Goal: Task Accomplishment & Management: Manage account settings

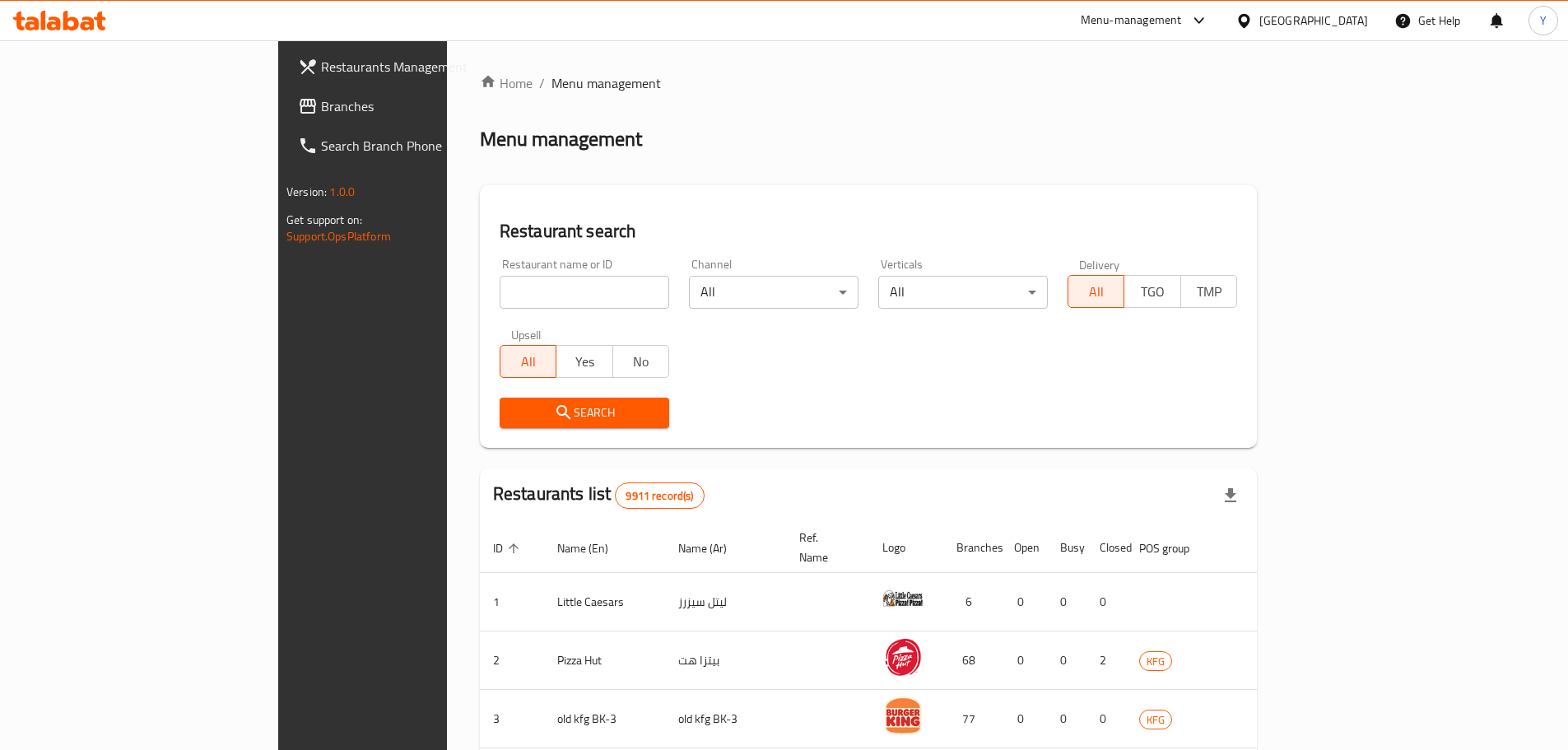
click at [500, 284] on input "search" at bounding box center [584, 292] width 169 height 33
type input "lycka"
click button "Search" at bounding box center [584, 413] width 169 height 31
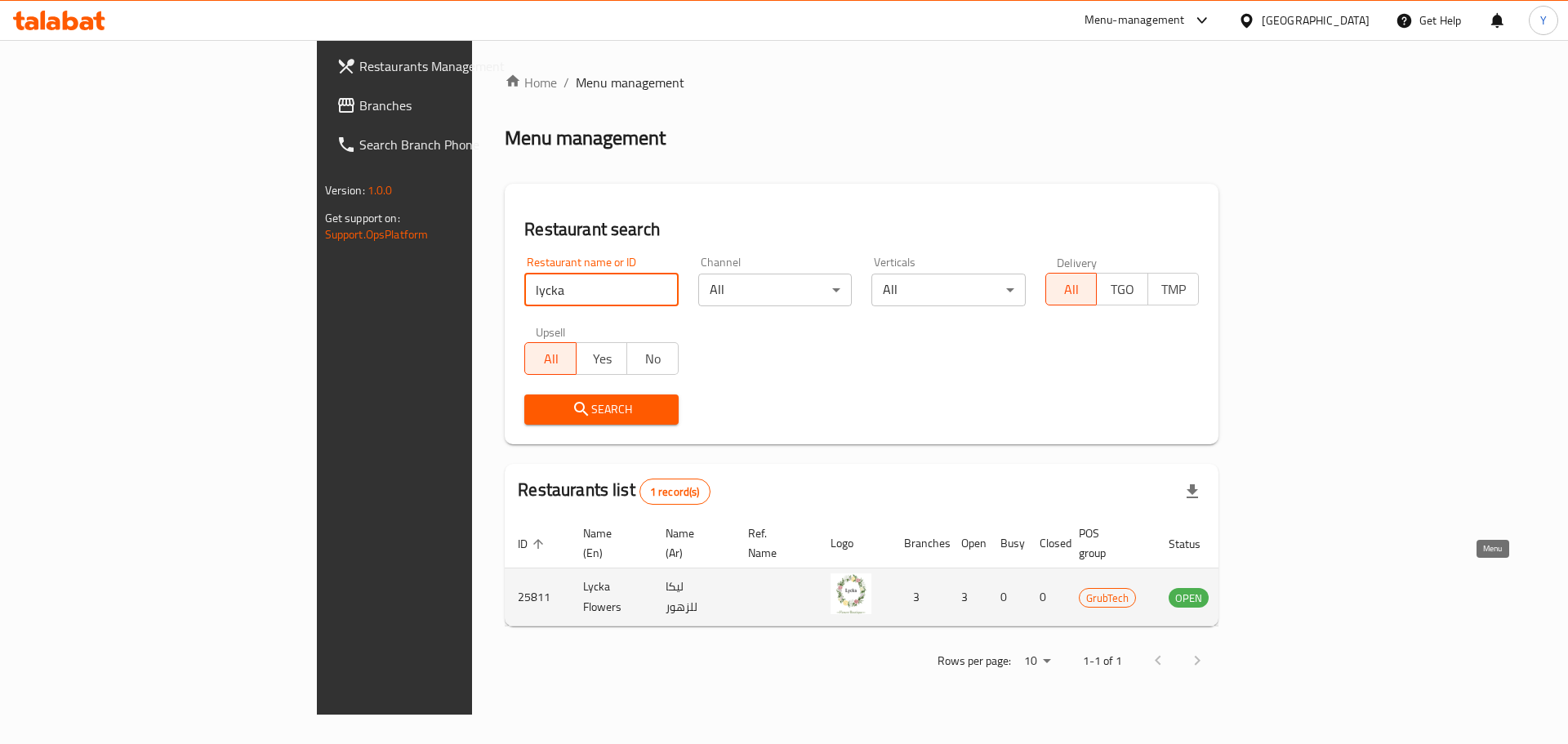
click at [1273, 591] on icon "enhanced table" at bounding box center [1264, 598] width 18 height 14
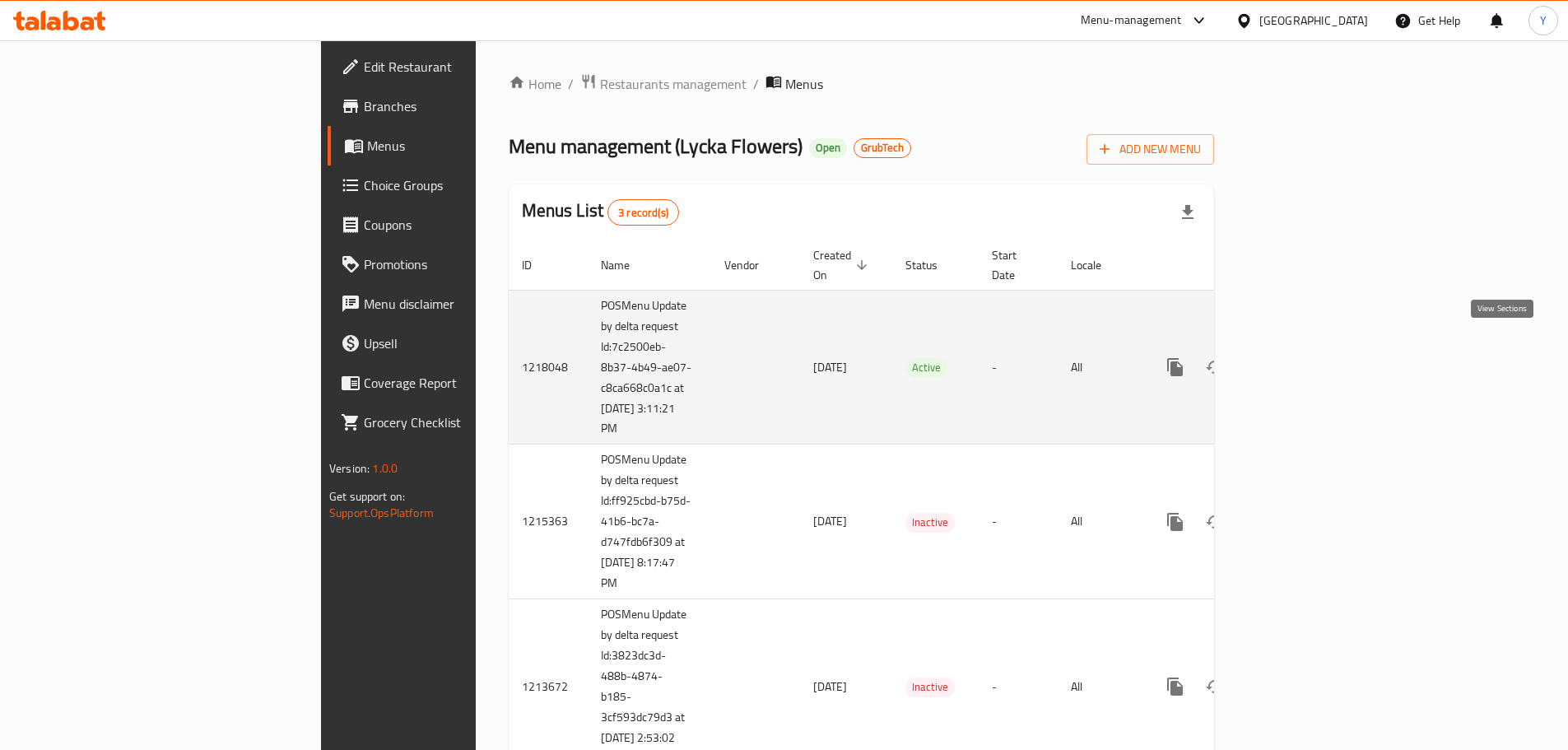
click at [1303, 357] on icon "enhanced table" at bounding box center [1293, 367] width 20 height 20
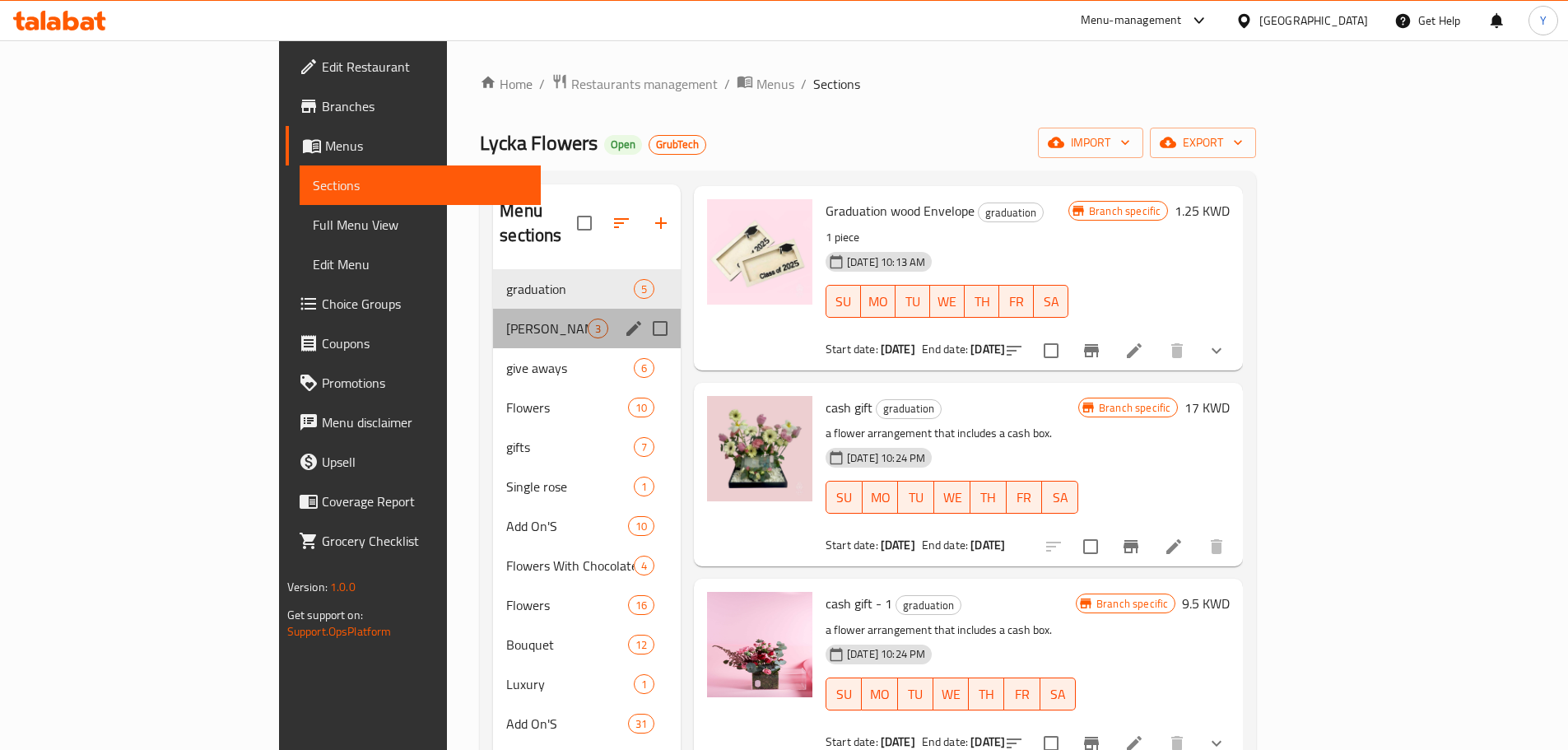
click at [493, 320] on div "[PERSON_NAME]/valentine 3" at bounding box center [587, 329] width 187 height 40
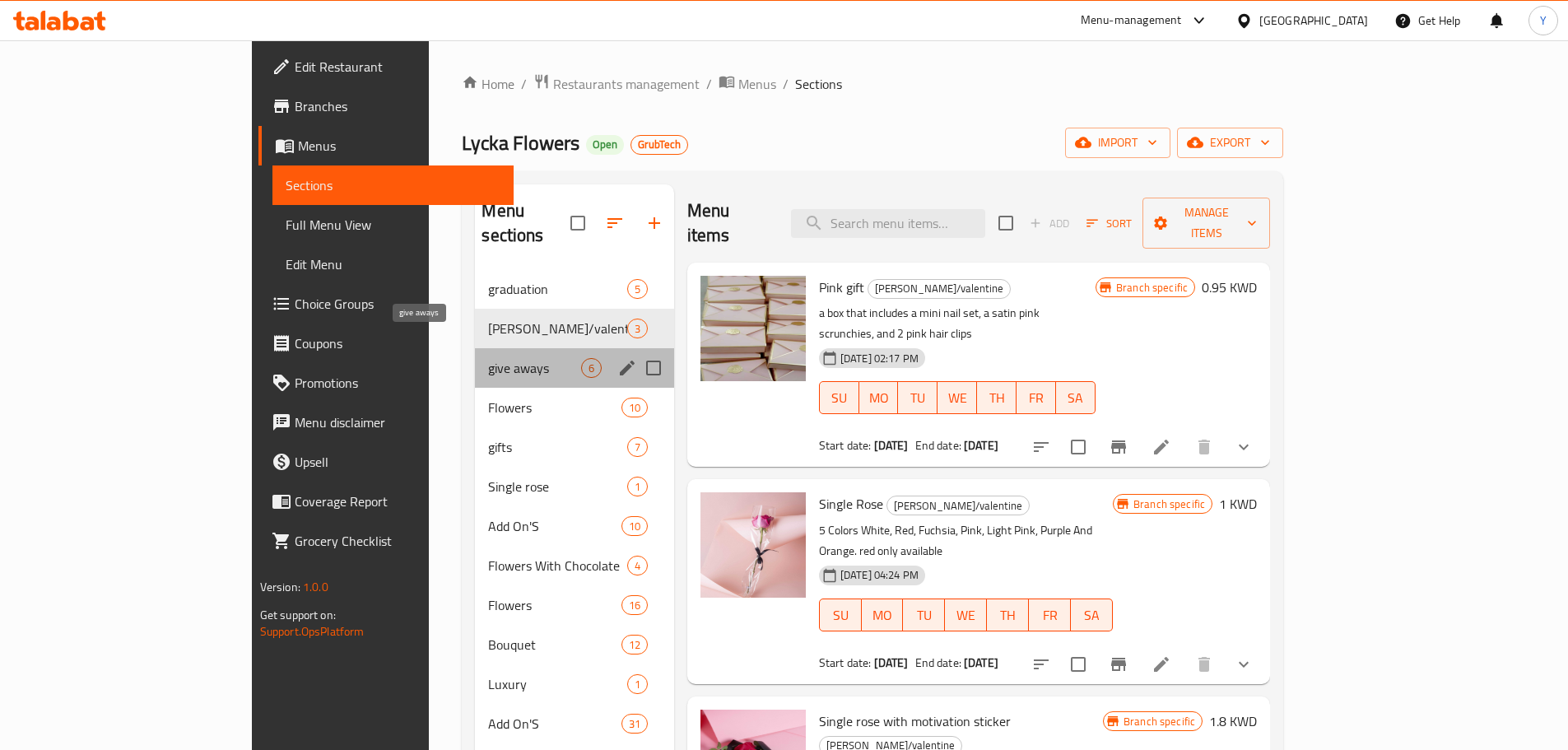
click at [488, 358] on span "give aways" at bounding box center [534, 368] width 92 height 20
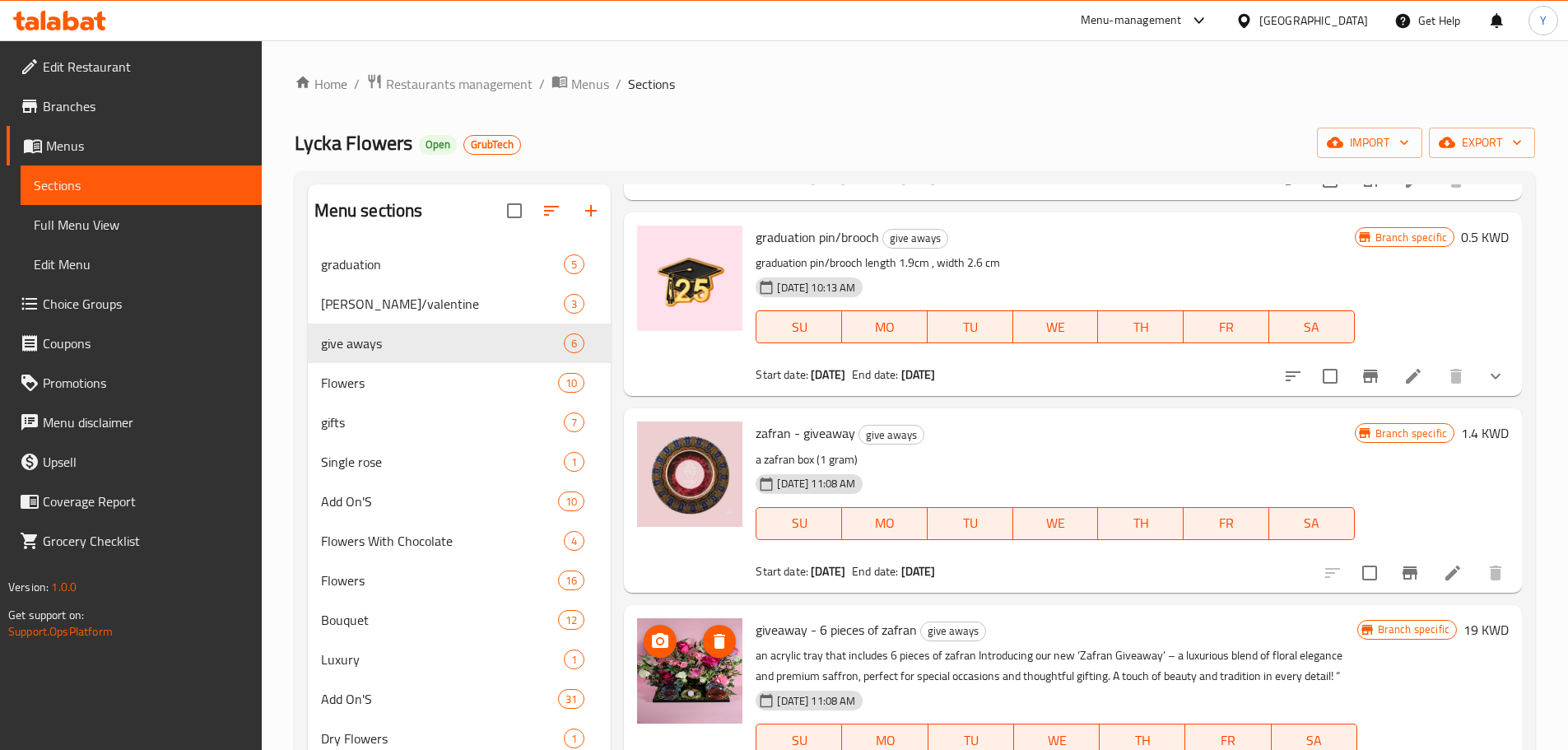
scroll to position [415, 0]
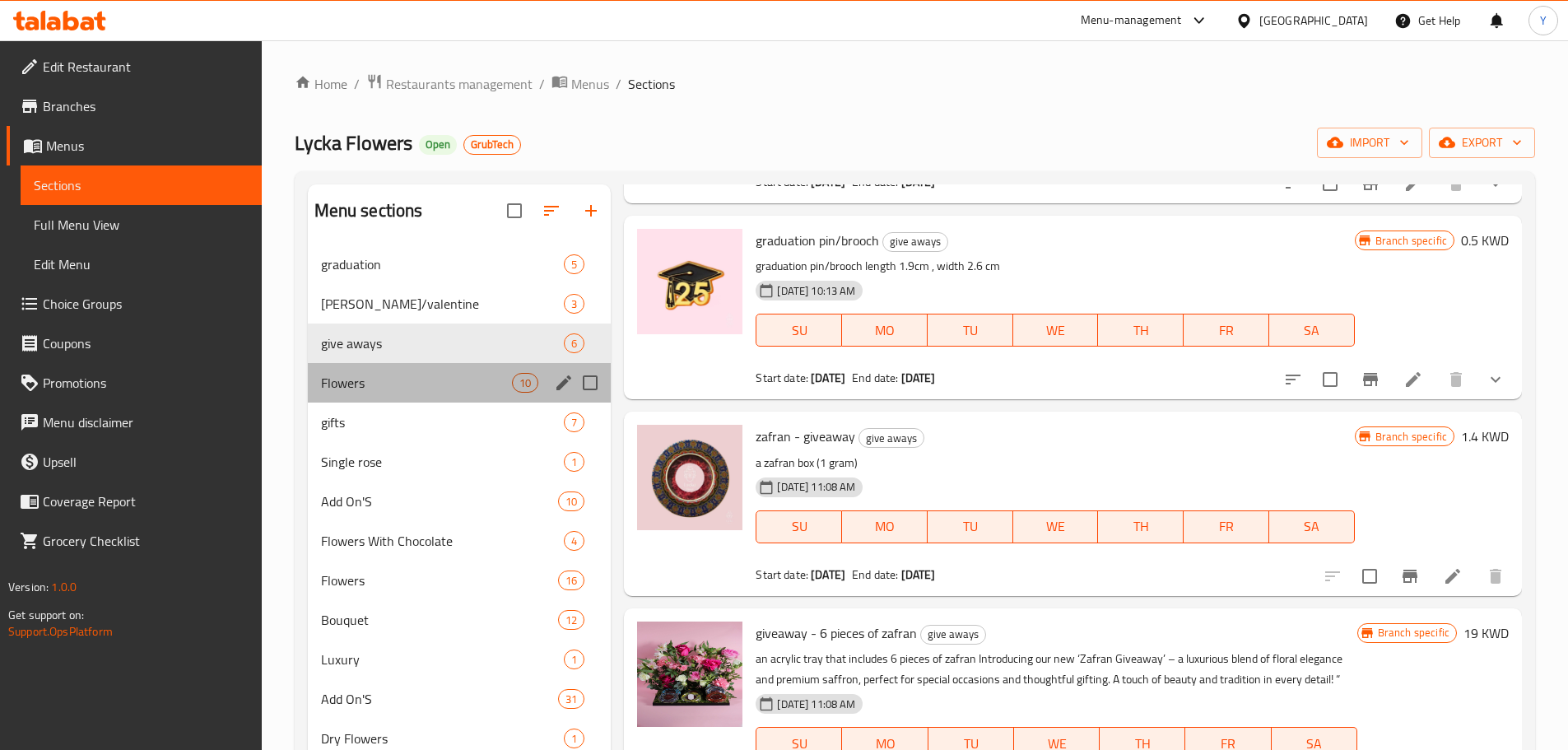
click at [428, 400] on div "Flowers 10" at bounding box center [459, 383] width 303 height 40
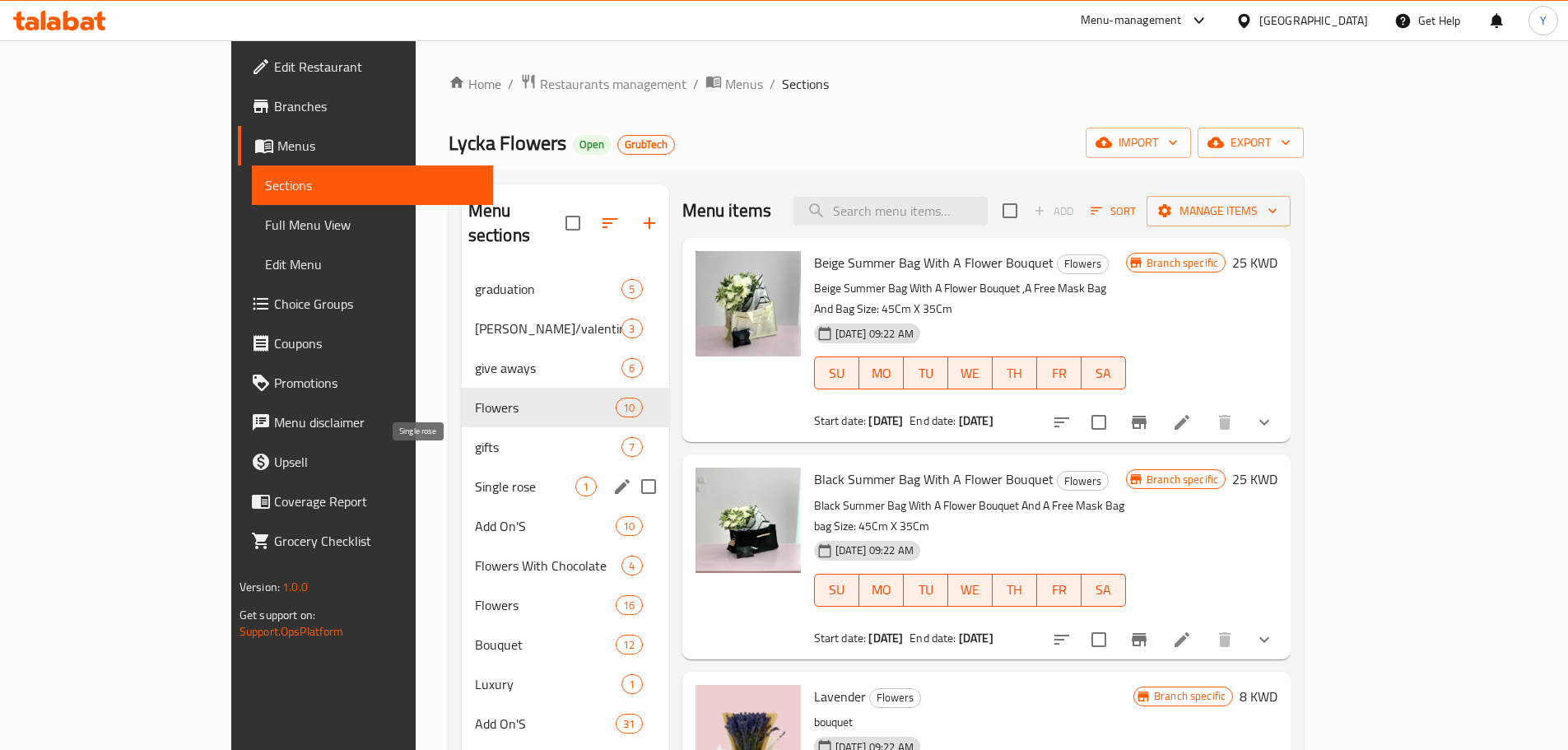
click at [475, 476] on span "Single rose" at bounding box center [526, 486] width 101 height 20
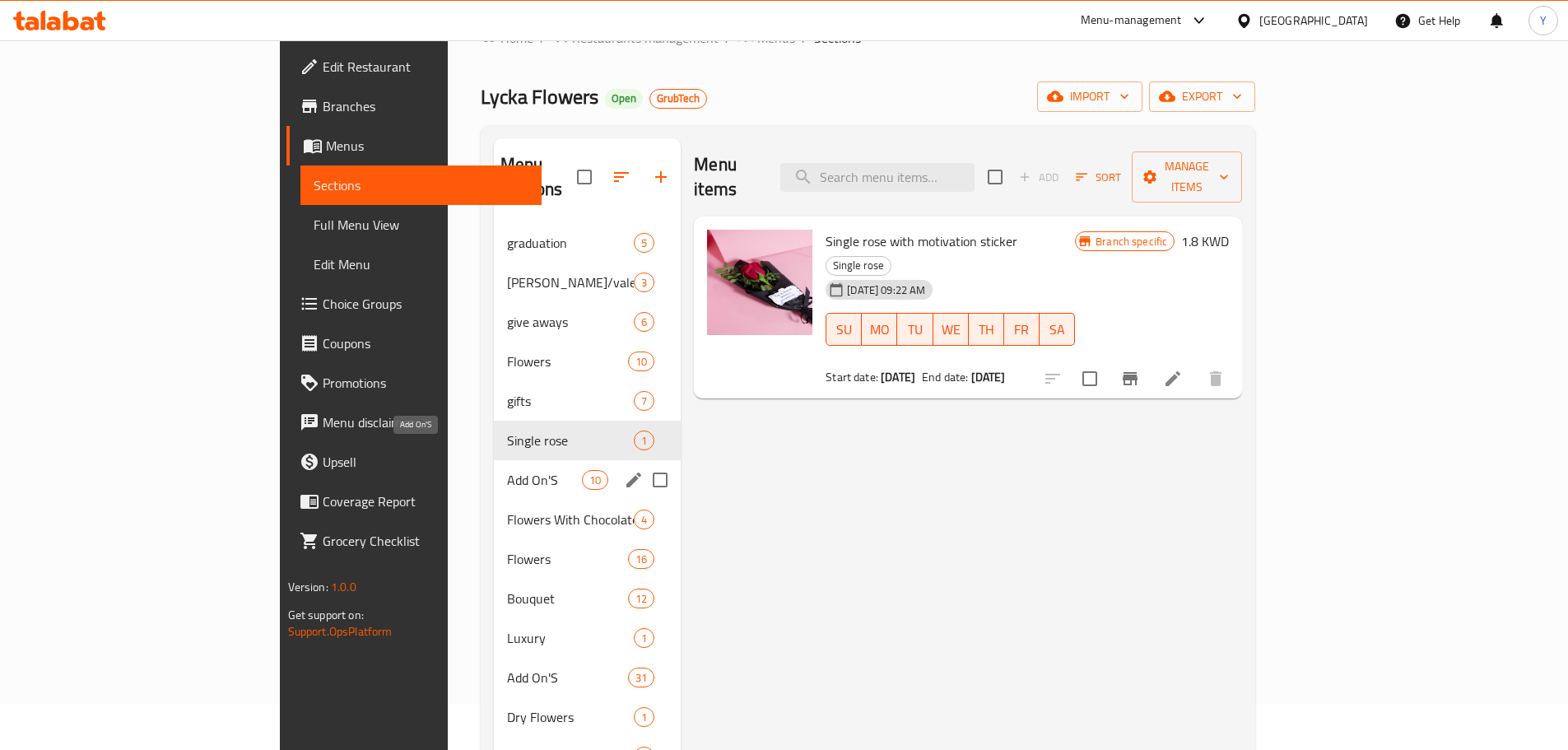
scroll to position [47, 0]
click at [507, 469] on span "Add On'S" at bounding box center [544, 479] width 75 height 20
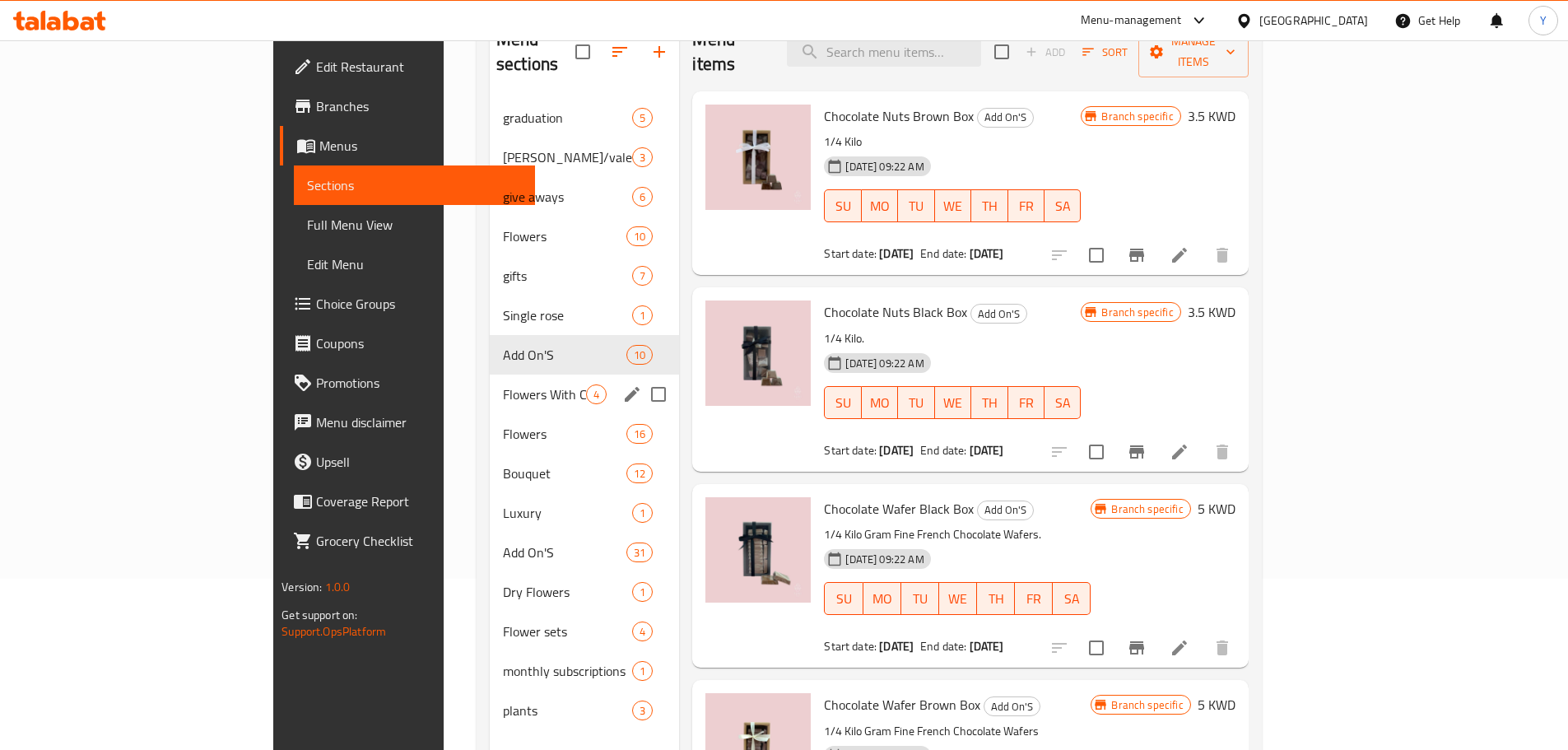
scroll to position [172, 0]
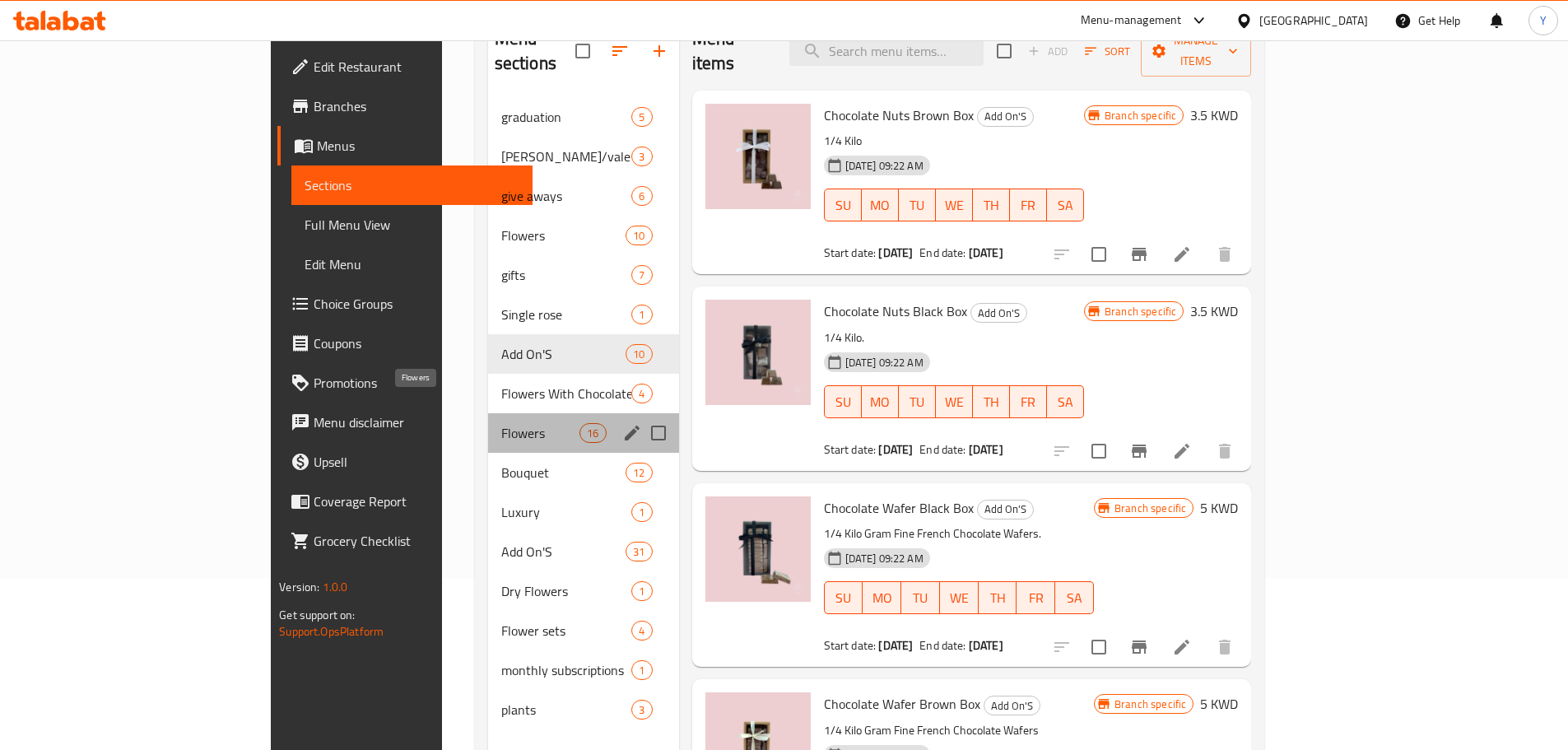
click at [501, 423] on span "Flowers" at bounding box center [541, 433] width 79 height 20
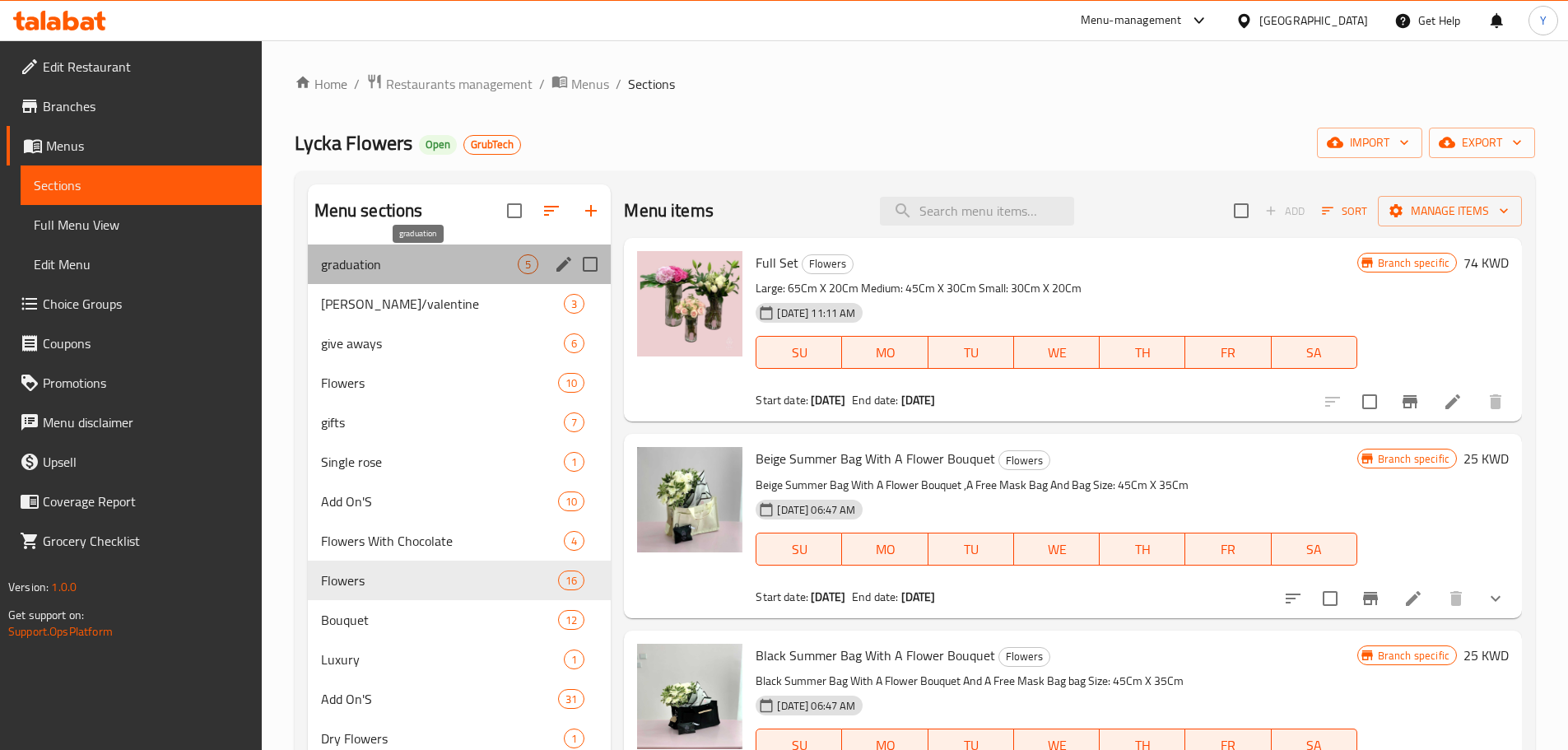
click at [455, 267] on span "graduation" at bounding box center [419, 265] width 197 height 20
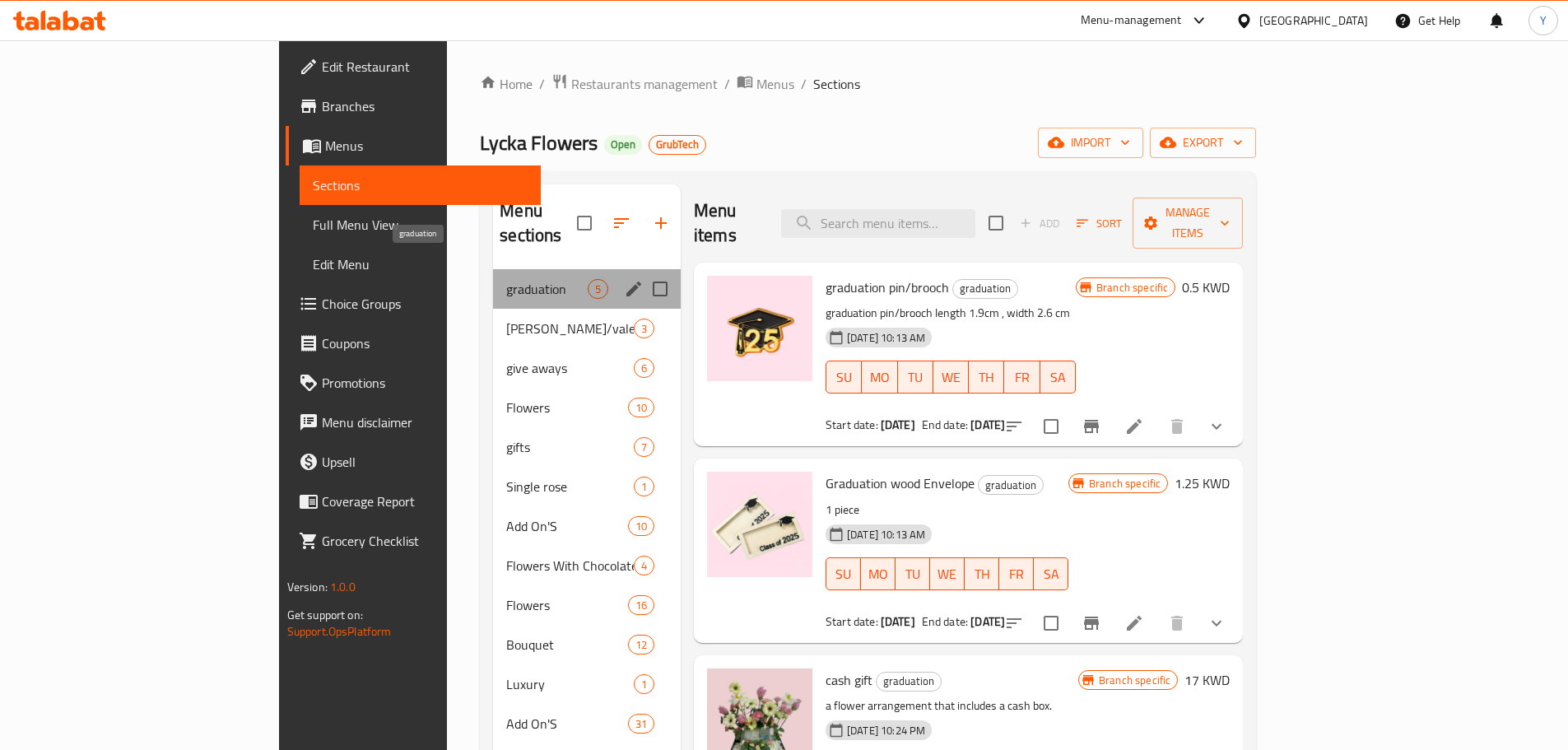
click at [506, 279] on span "graduation" at bounding box center [546, 289] width 82 height 20
